Goal: Find specific page/section: Find specific page/section

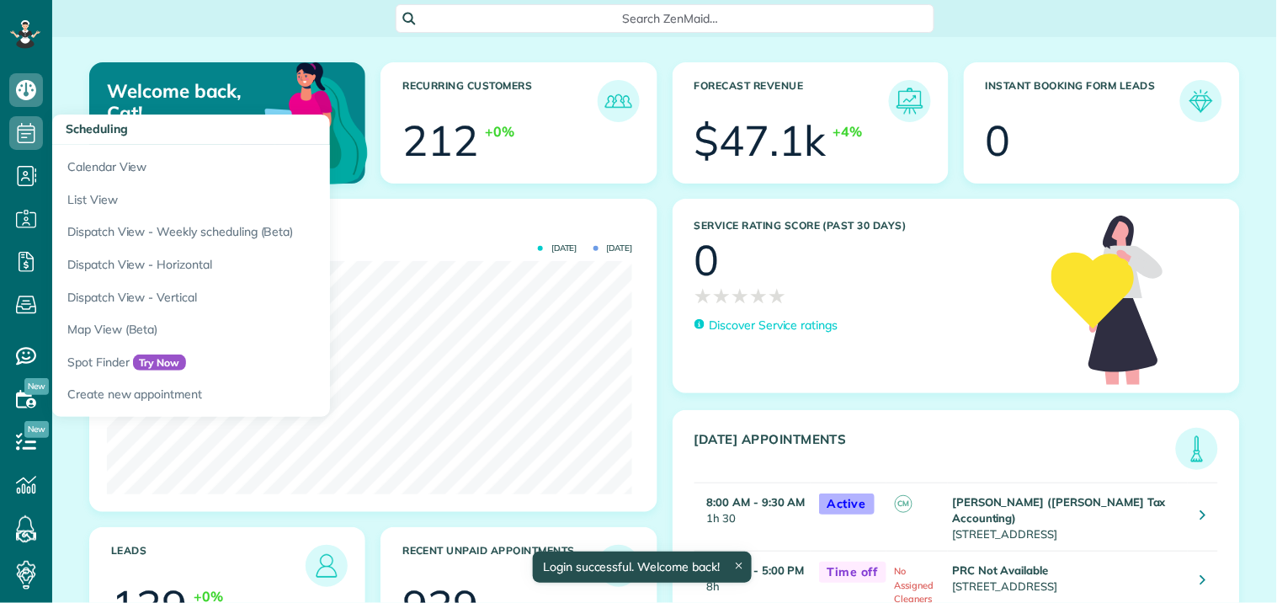
scroll to position [233, 525]
click at [19, 128] on icon at bounding box center [26, 133] width 34 height 34
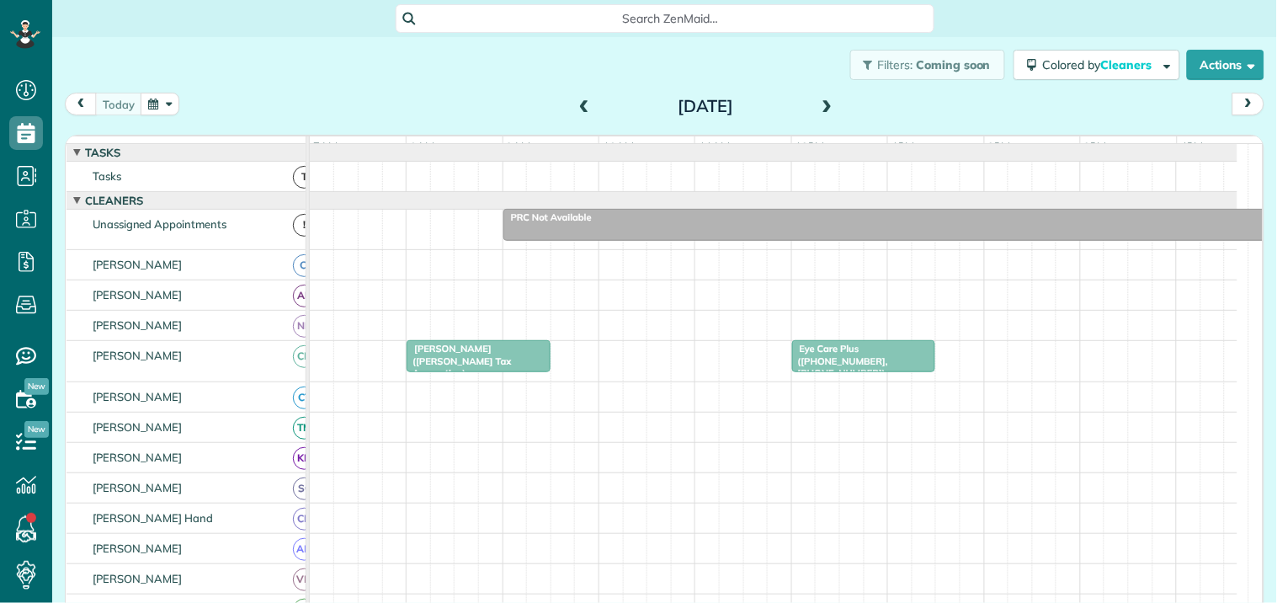
scroll to position [7, 7]
click at [840, 373] on span "Eye Care Plus ([PHONE_NUMBER], [PHONE_NUMBER])" at bounding box center [840, 361] width 97 height 36
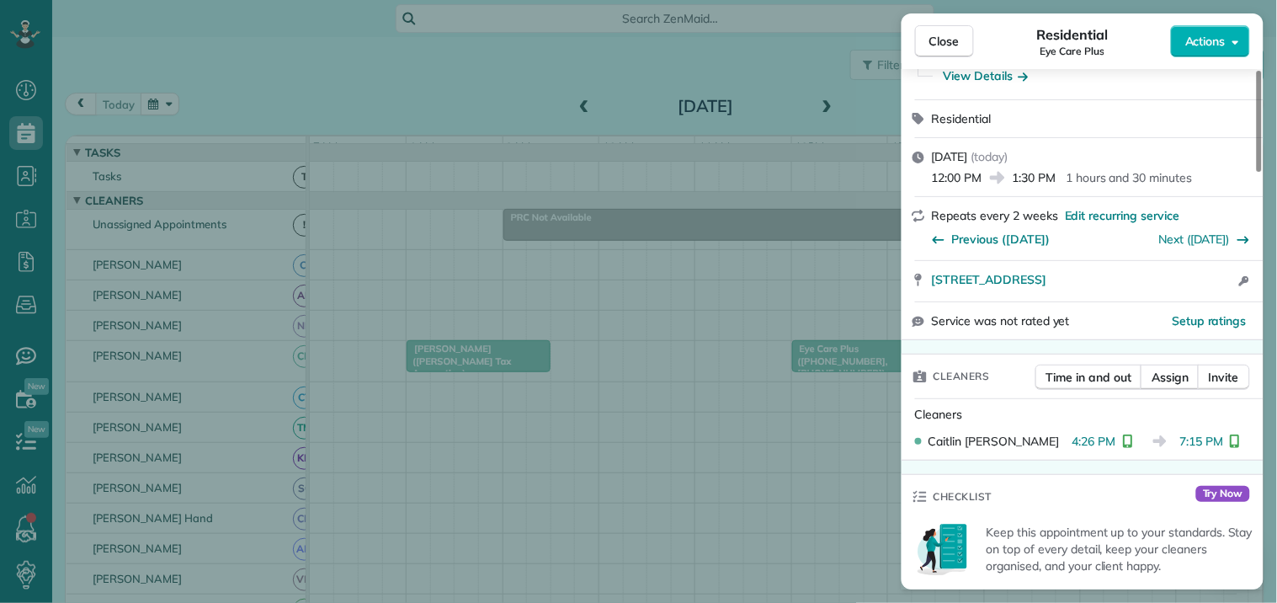
scroll to position [280, 0]
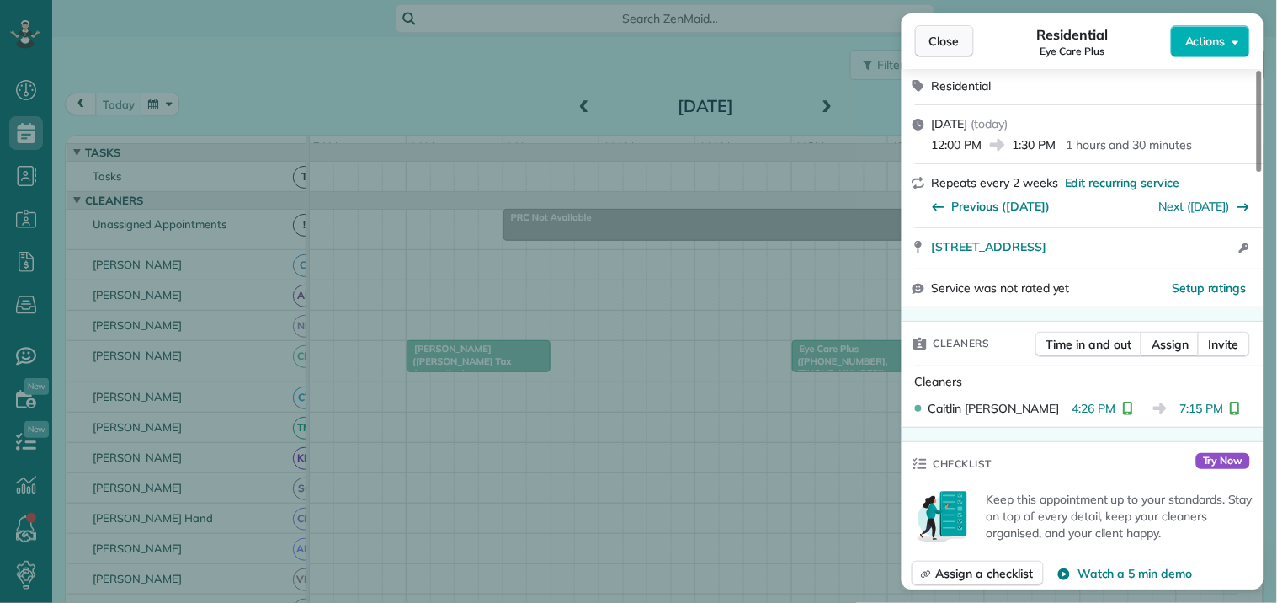
click at [935, 43] on span "Close" at bounding box center [945, 41] width 30 height 17
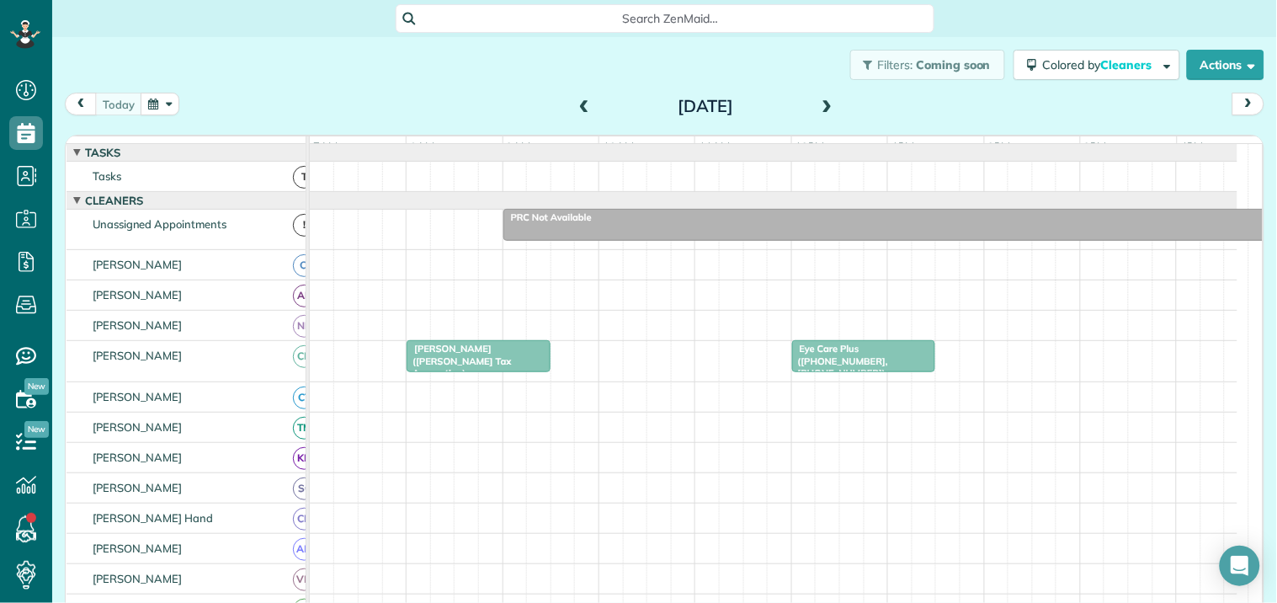
click at [442, 369] on span "[PERSON_NAME] ([PERSON_NAME] Tax Accounting) ([PHONE_NUMBER])" at bounding box center [458, 367] width 105 height 48
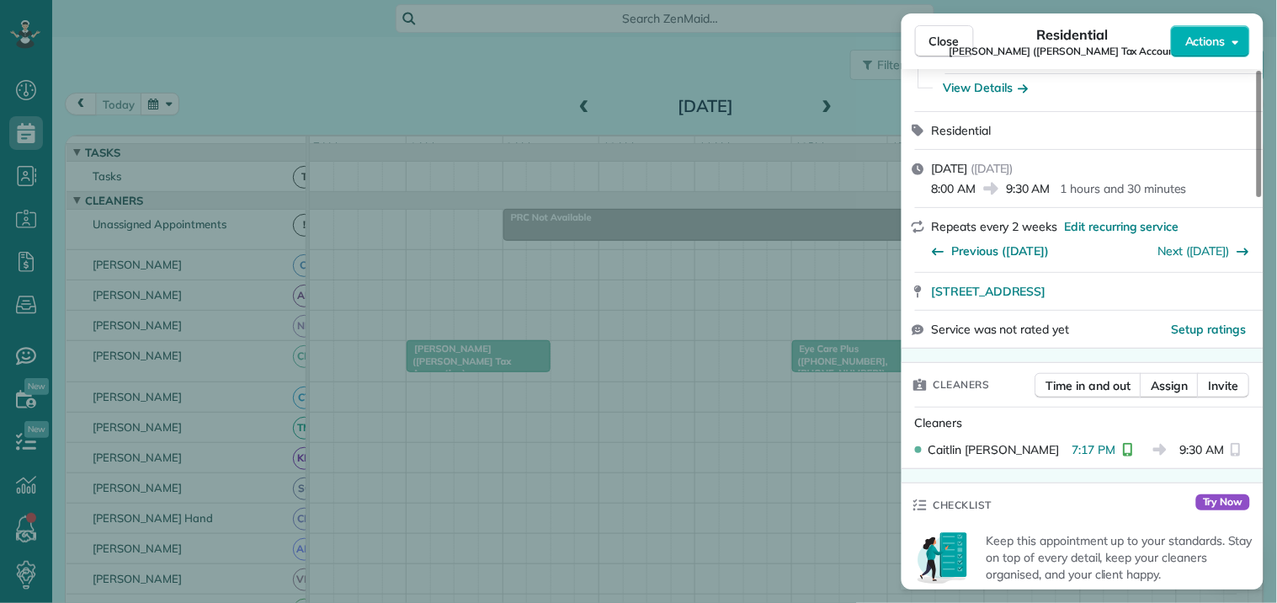
scroll to position [280, 0]
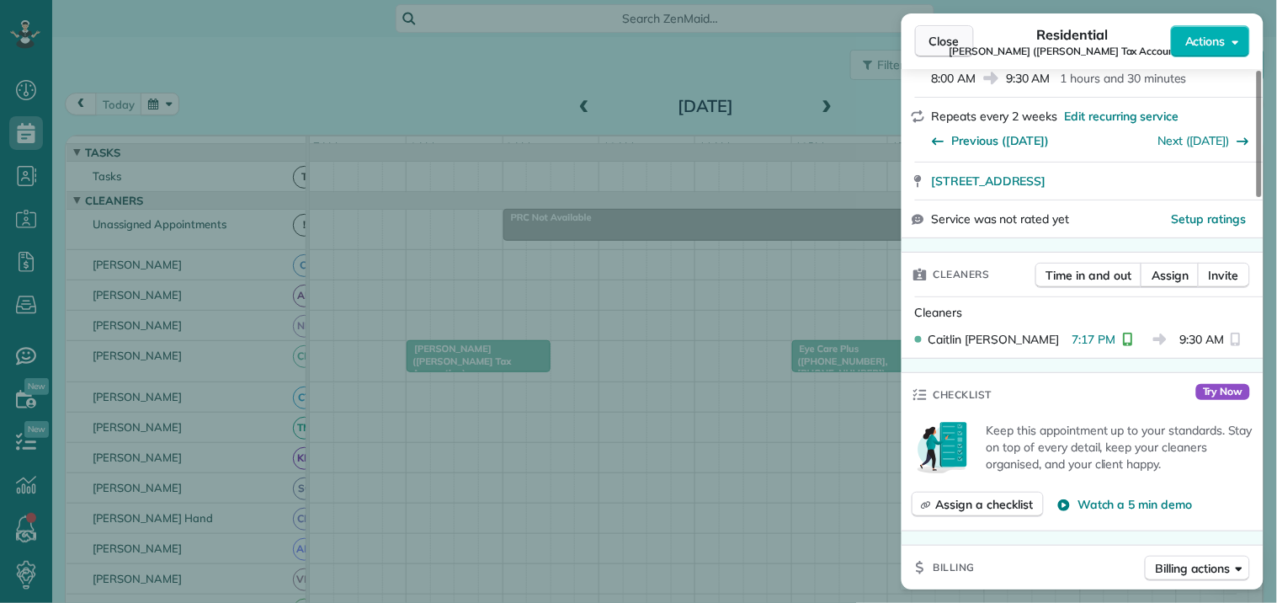
click at [961, 45] on button "Close" at bounding box center [944, 41] width 59 height 32
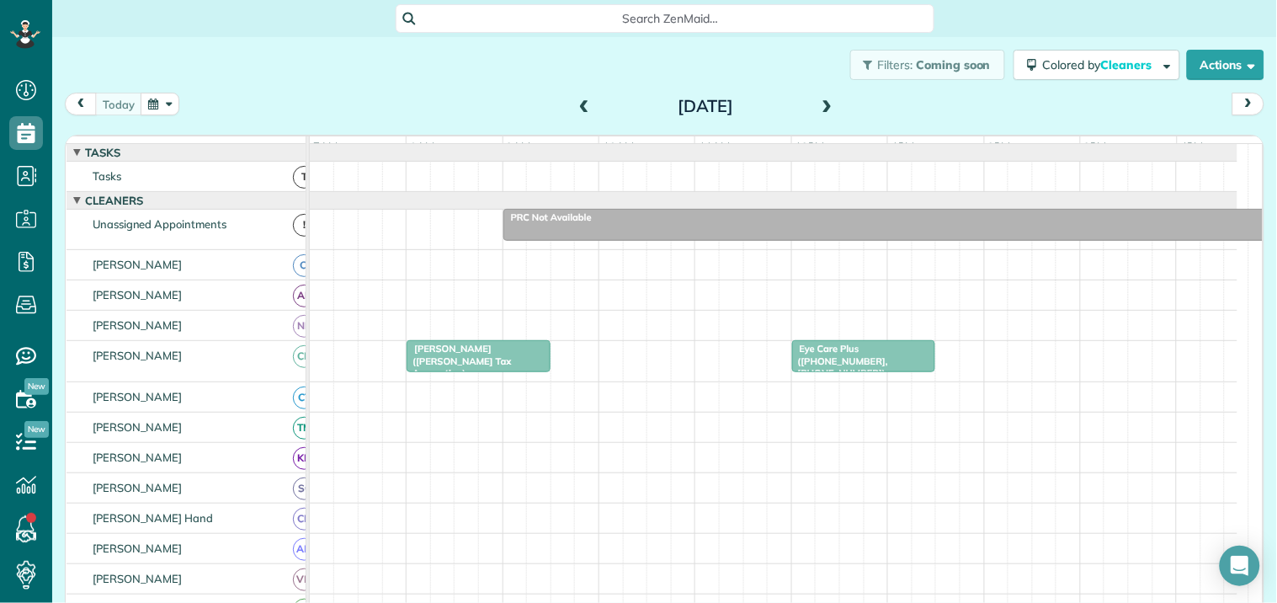
click at [477, 376] on span "[PERSON_NAME] ([PERSON_NAME] Tax Accounting) ([PHONE_NUMBER])" at bounding box center [458, 367] width 105 height 48
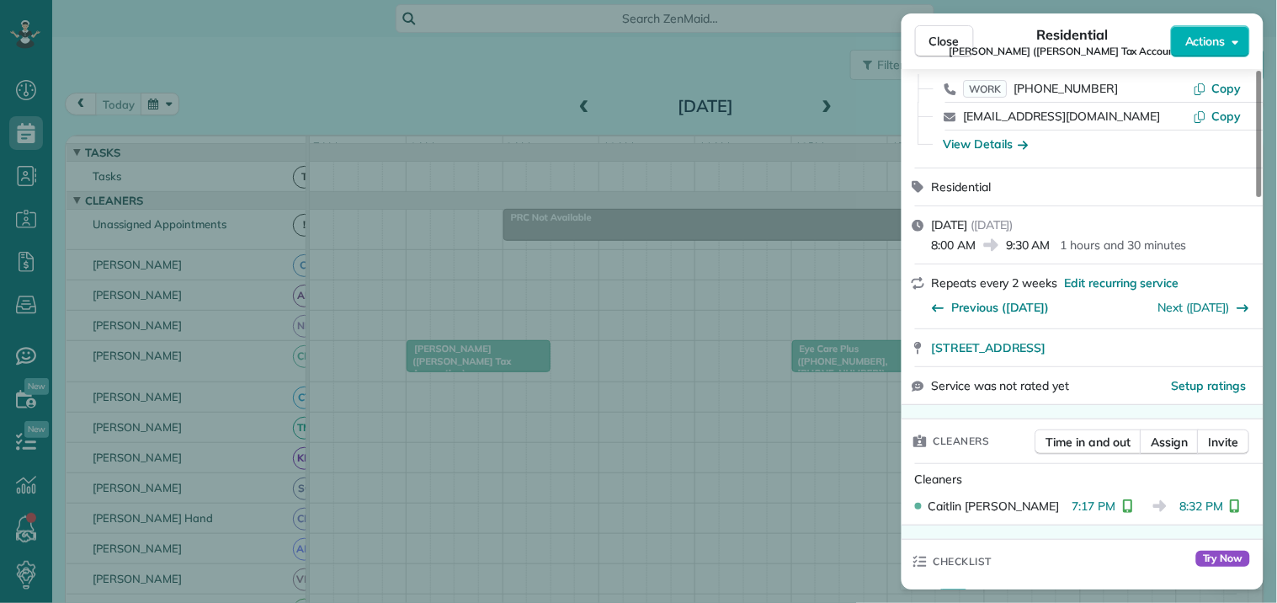
scroll to position [280, 0]
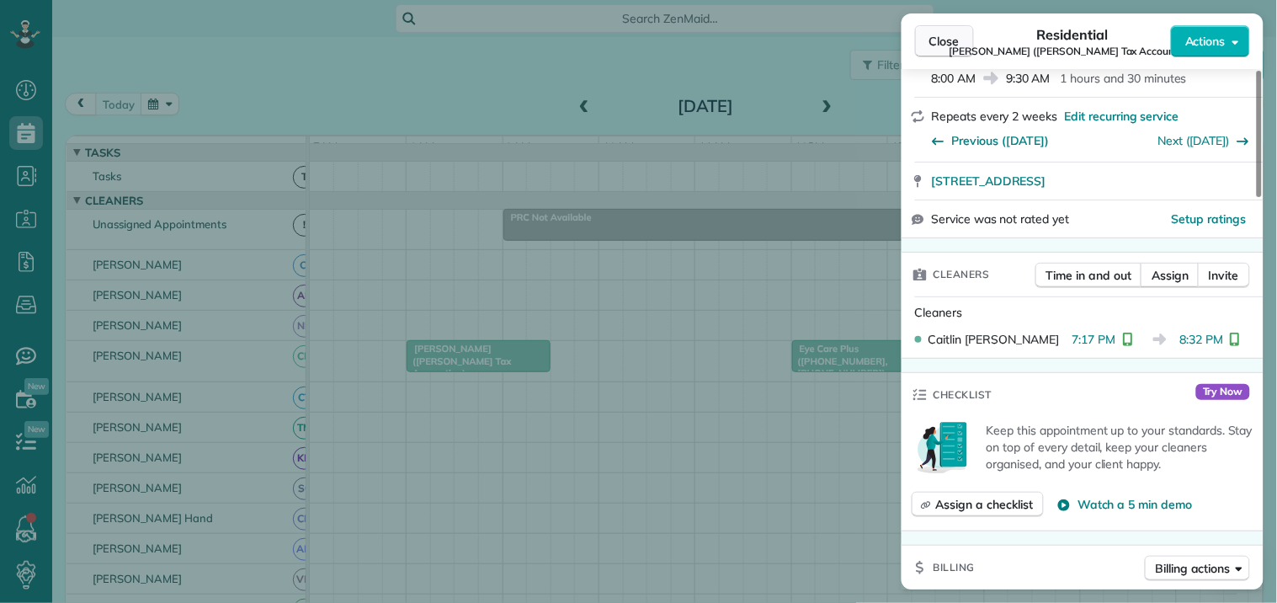
click at [943, 39] on span "Close" at bounding box center [945, 41] width 30 height 17
